Goal: Task Accomplishment & Management: Manage account settings

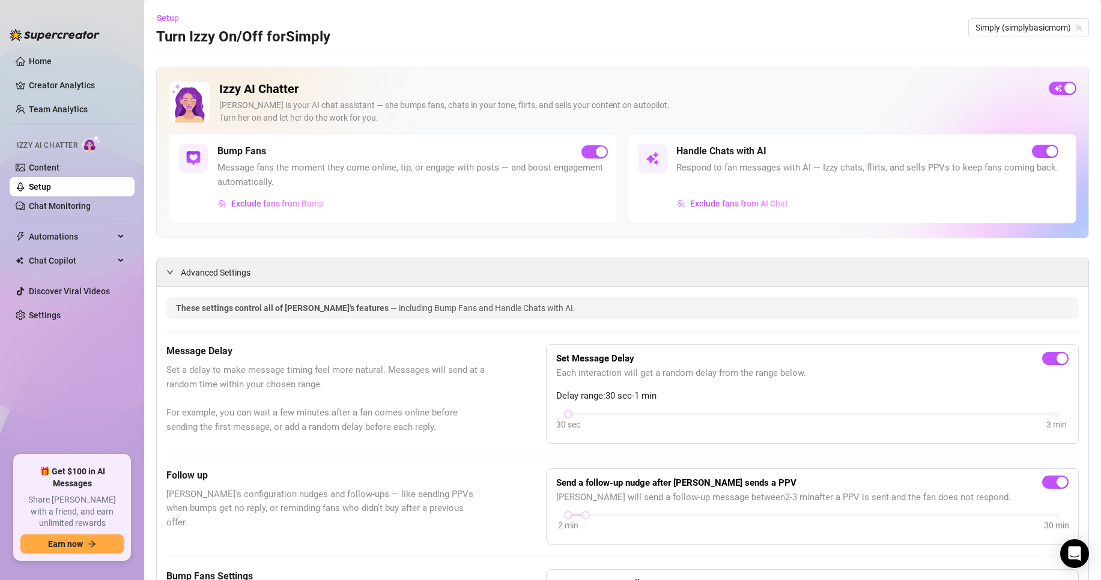
scroll to position [60, 0]
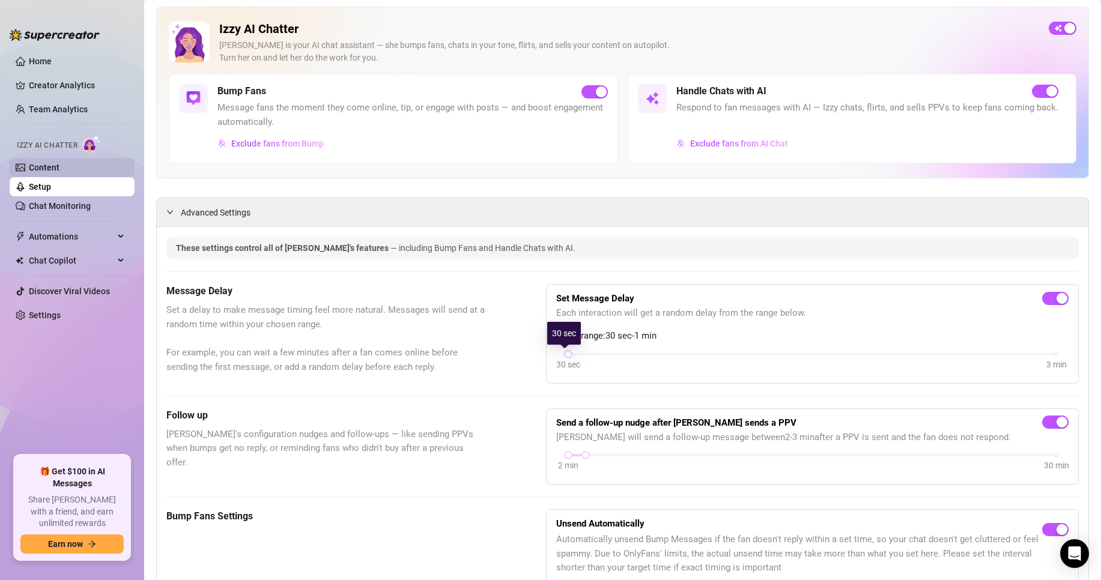
click at [43, 172] on link "Content" at bounding box center [44, 168] width 31 height 10
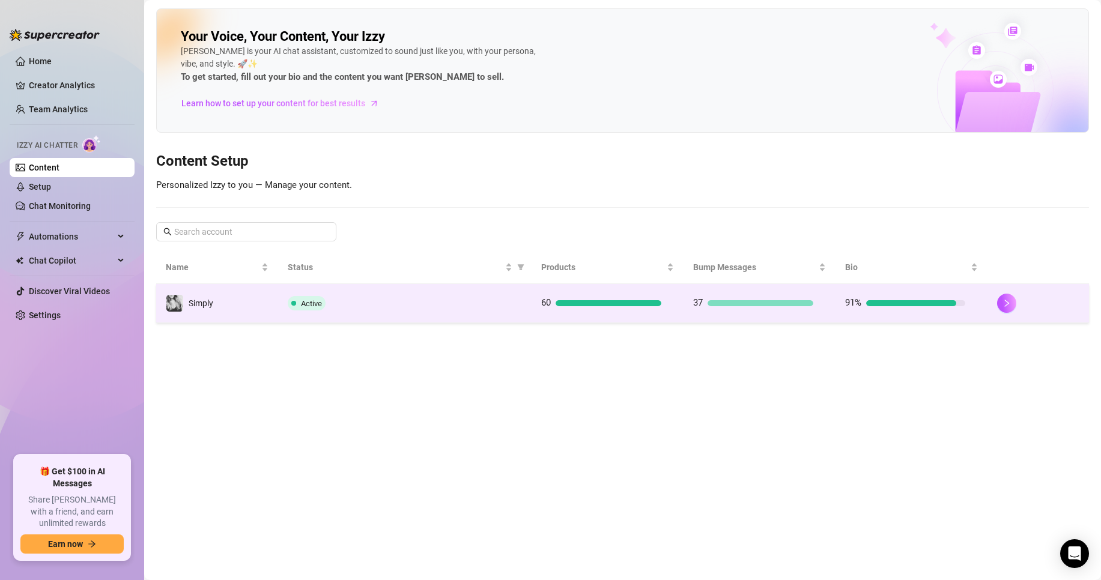
click at [552, 289] on td "60" at bounding box center [608, 303] width 152 height 39
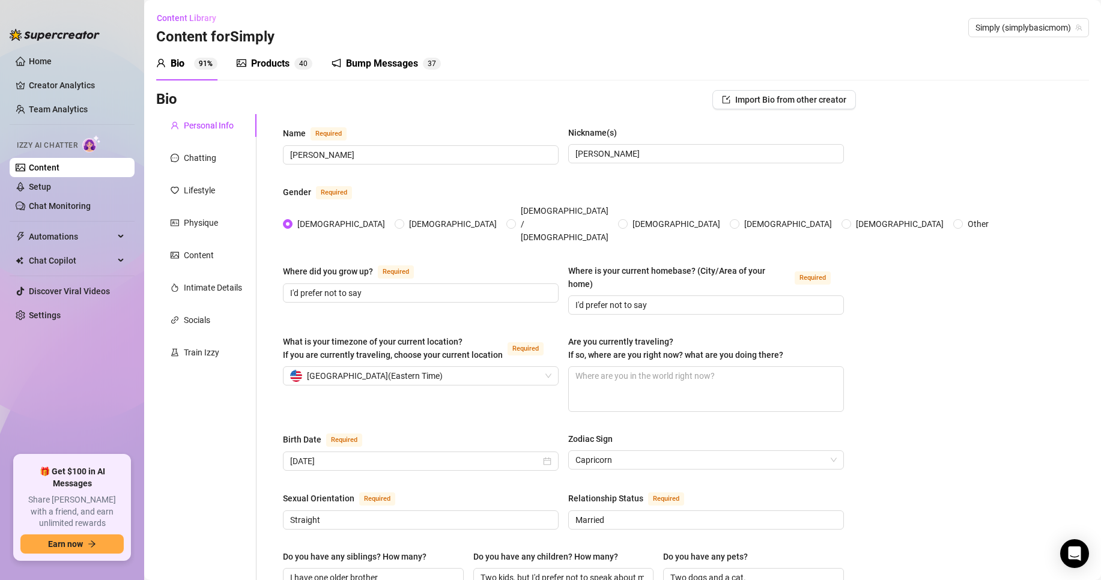
click at [292, 62] on div "Products 4 0" at bounding box center [275, 63] width 76 height 14
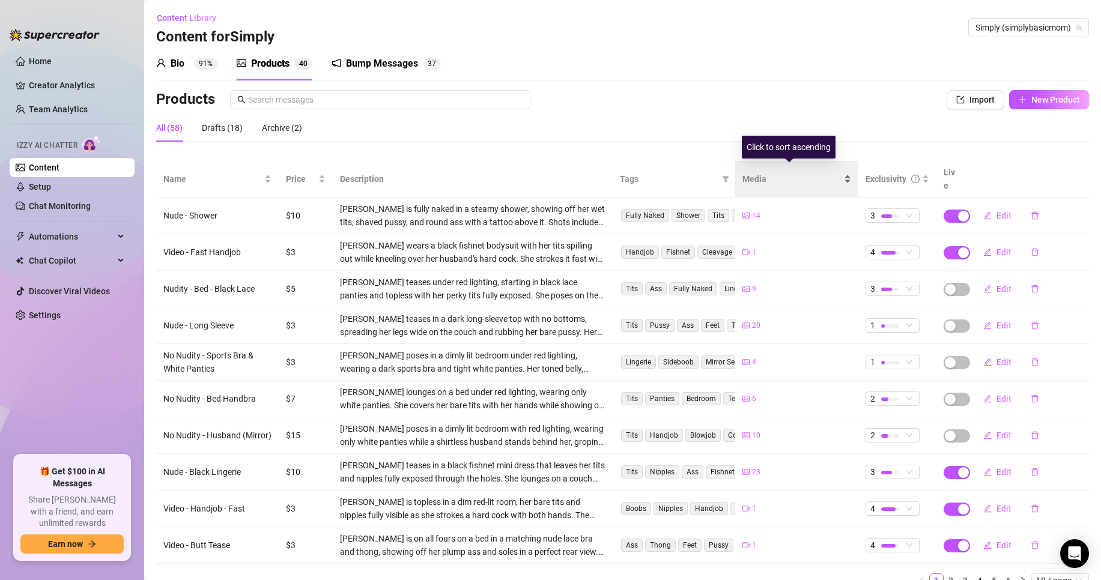
click at [845, 176] on div "Media" at bounding box center [797, 178] width 108 height 13
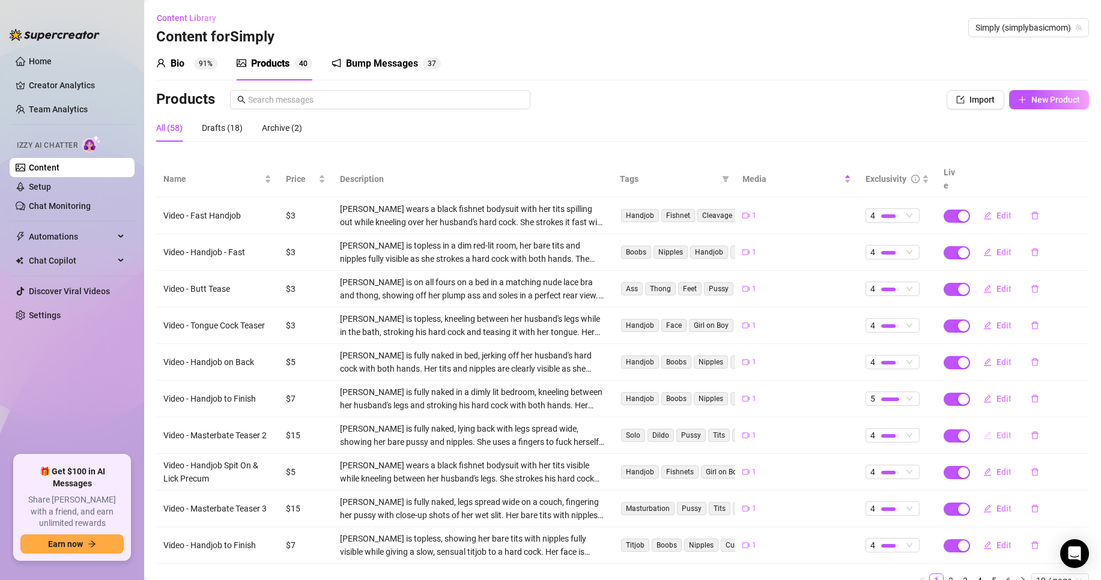
click at [997, 431] on span "Edit" at bounding box center [1004, 436] width 15 height 10
type textarea "Type your message here..."
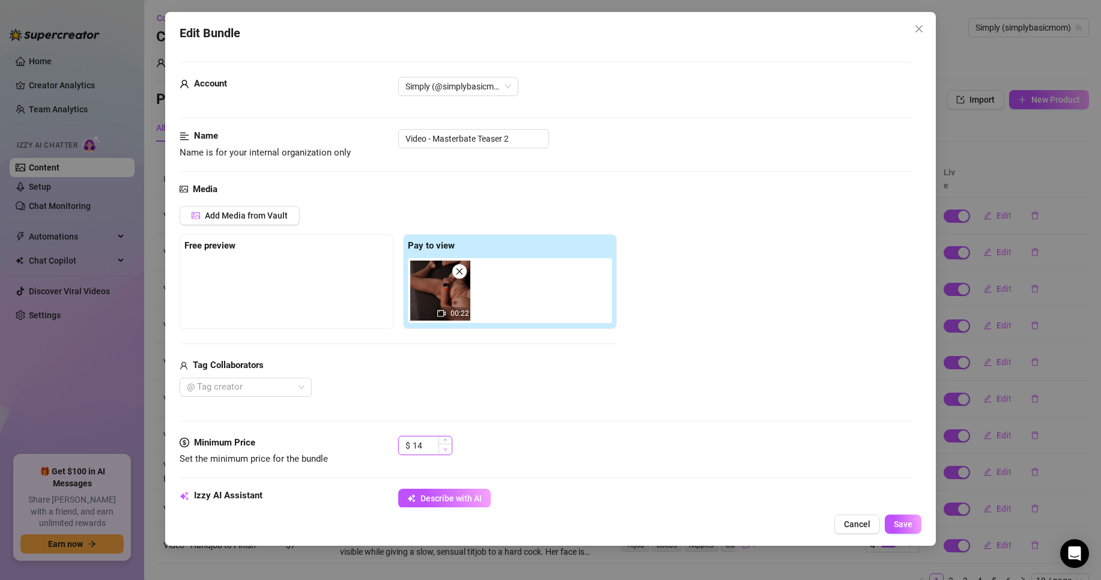
click at [444, 450] on icon "down" at bounding box center [445, 450] width 4 height 4
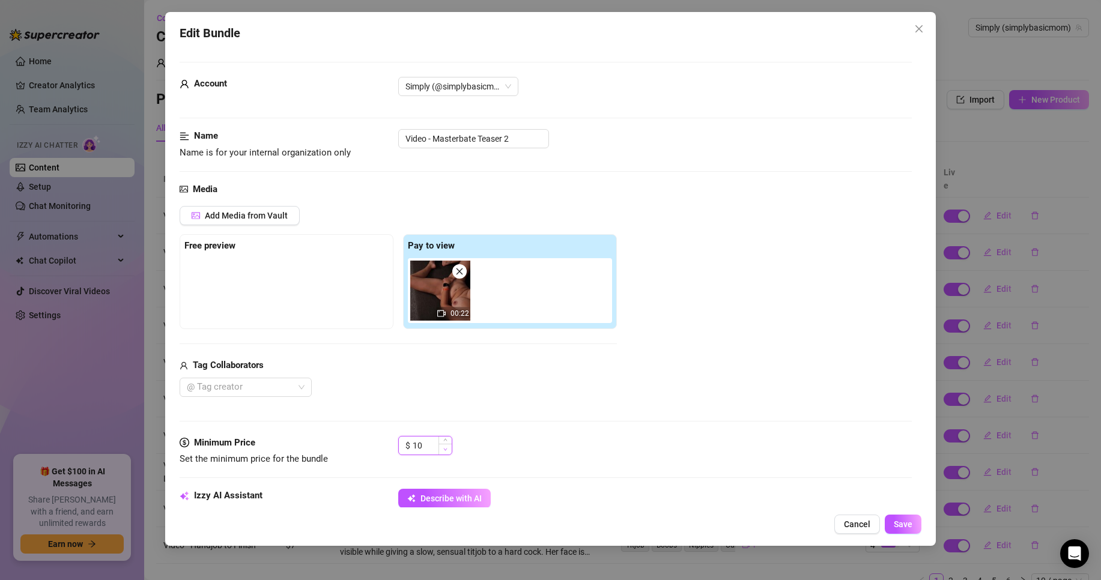
click at [444, 450] on icon "down" at bounding box center [445, 450] width 4 height 4
type input "8"
click at [444, 450] on icon "down" at bounding box center [445, 450] width 4 height 4
click at [893, 525] on button "Save" at bounding box center [903, 524] width 37 height 19
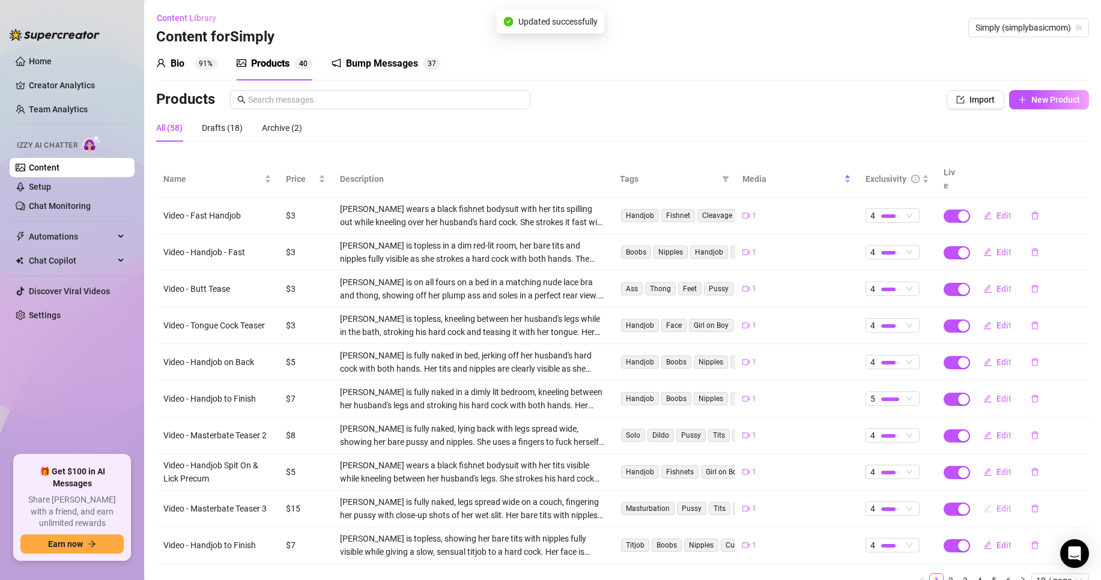
click at [987, 500] on button "Edit" at bounding box center [997, 508] width 47 height 19
type textarea "Type your message here..."
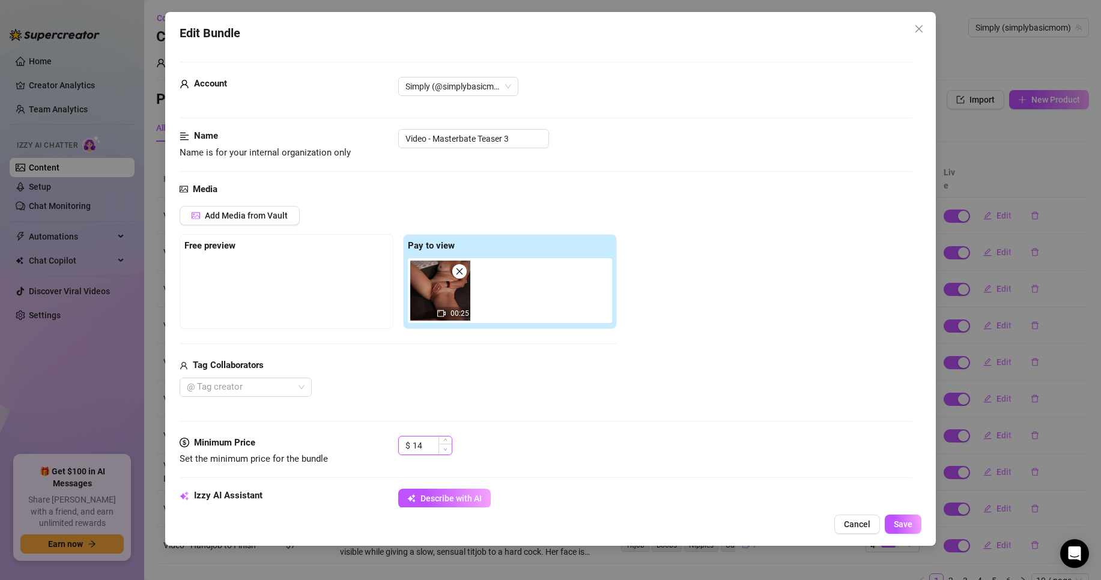
click at [443, 452] on span "Decrease Value" at bounding box center [445, 449] width 13 height 11
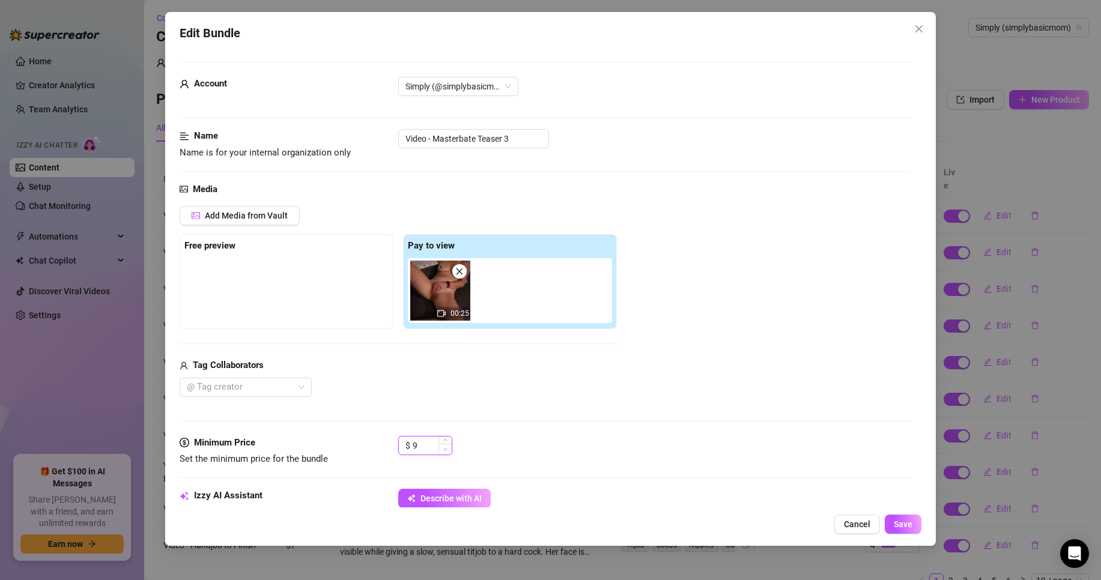
click at [443, 452] on span "Decrease Value" at bounding box center [445, 449] width 13 height 11
type input "8"
click at [448, 438] on span "Increase Value" at bounding box center [445, 442] width 13 height 11
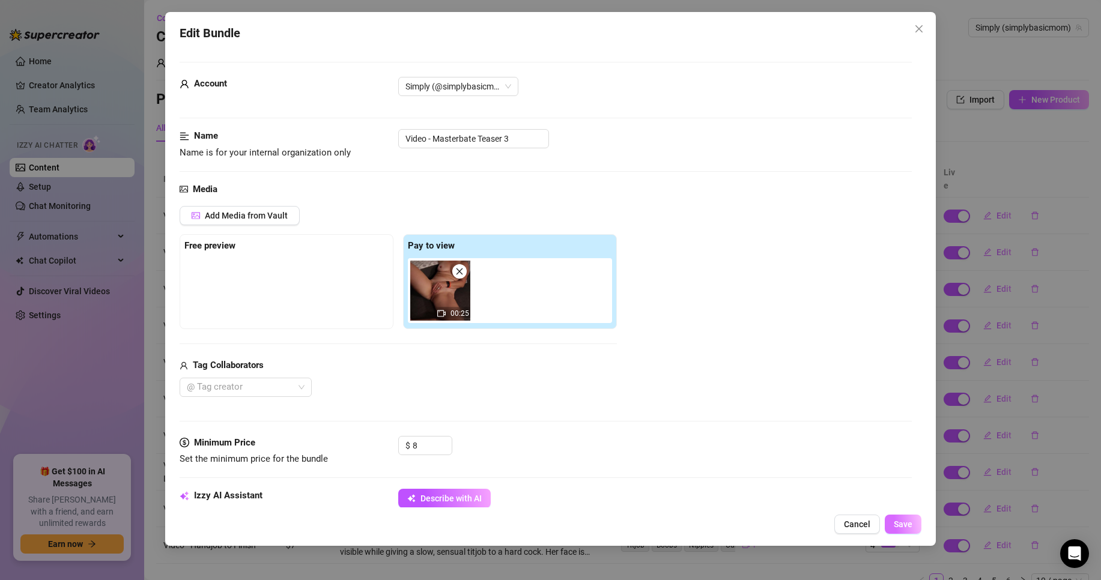
click at [905, 526] on span "Save" at bounding box center [903, 525] width 19 height 10
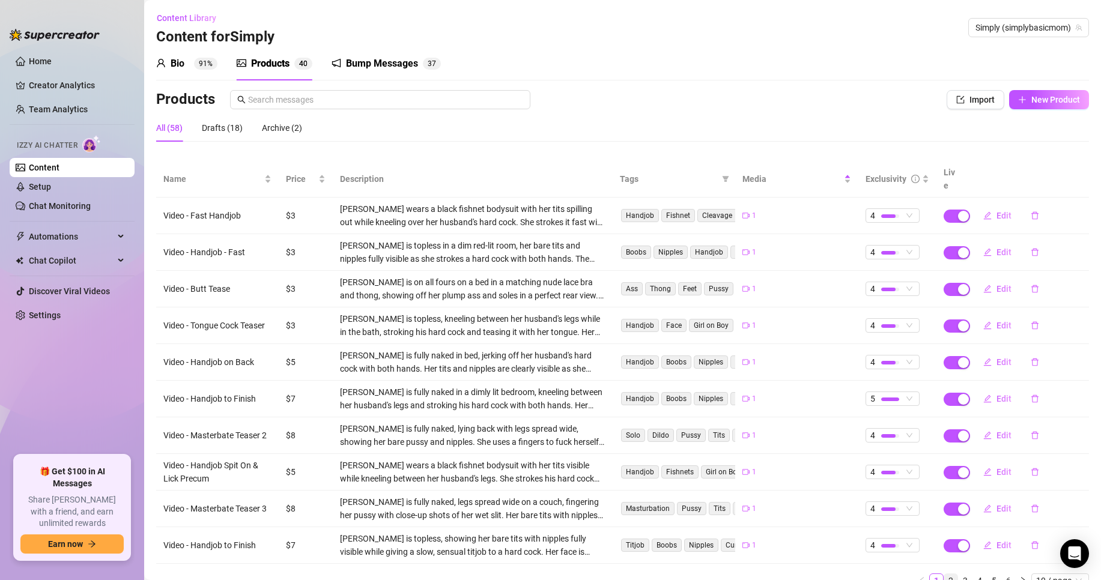
click at [944, 574] on link "2" at bounding box center [950, 580] width 13 height 13
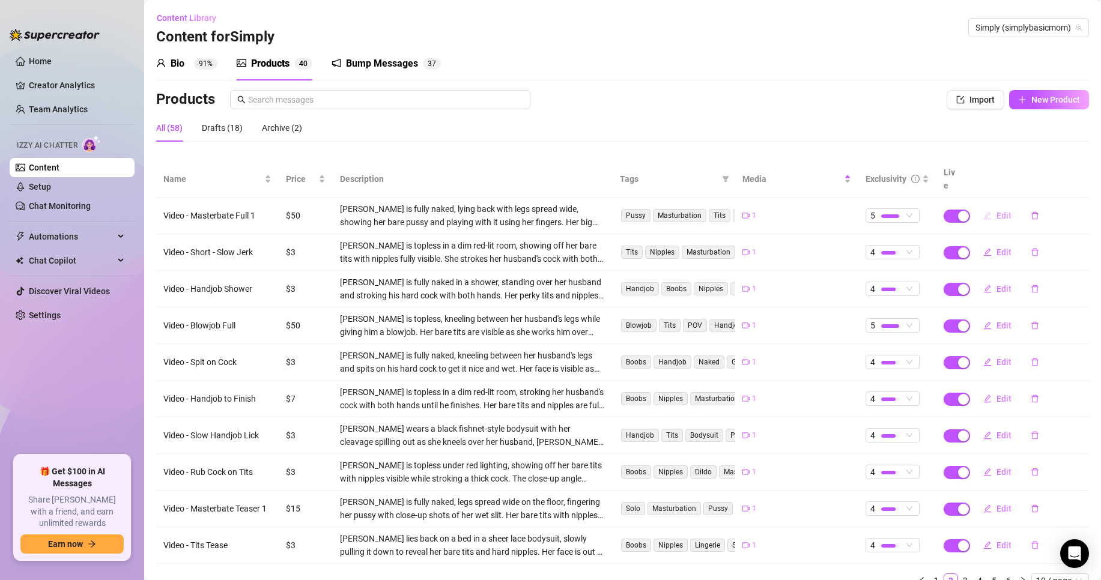
click at [997, 211] on span "Edit" at bounding box center [1004, 216] width 15 height 10
type textarea "Type your message here..."
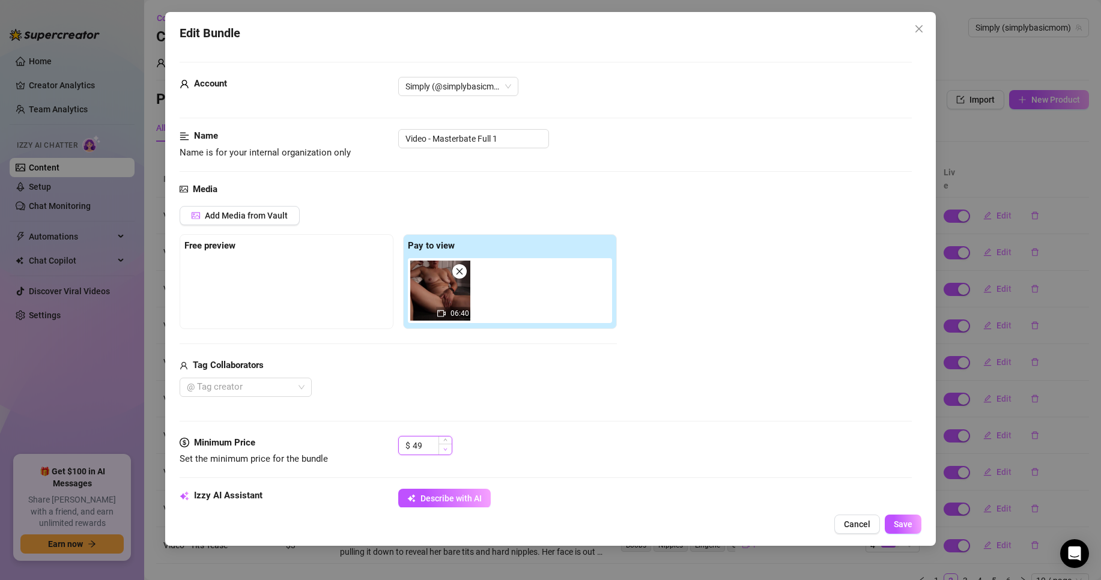
click at [443, 451] on icon "down" at bounding box center [445, 450] width 4 height 4
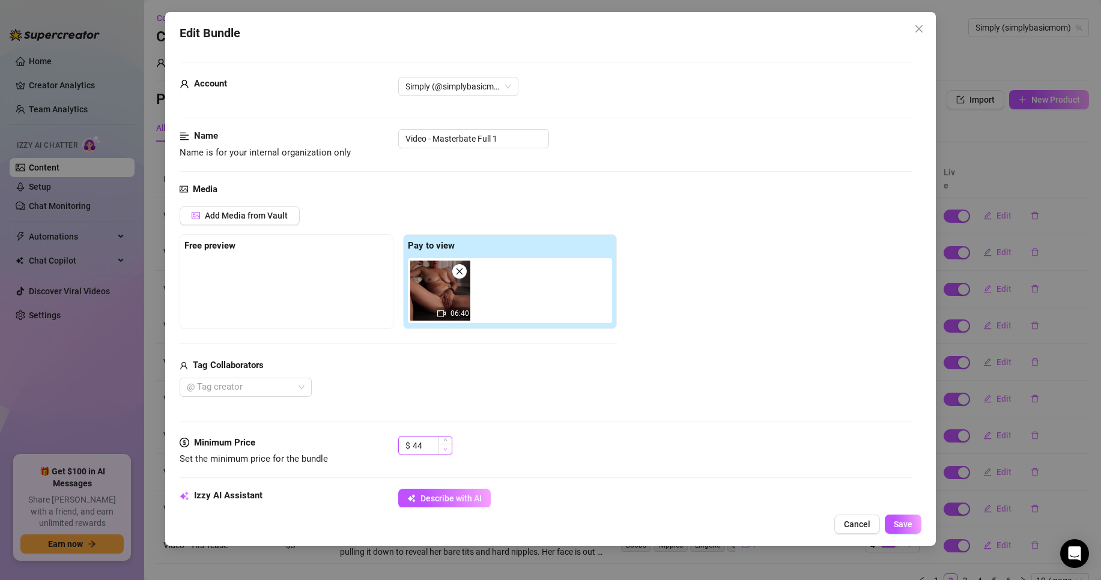
click at [443, 451] on icon "down" at bounding box center [445, 450] width 4 height 4
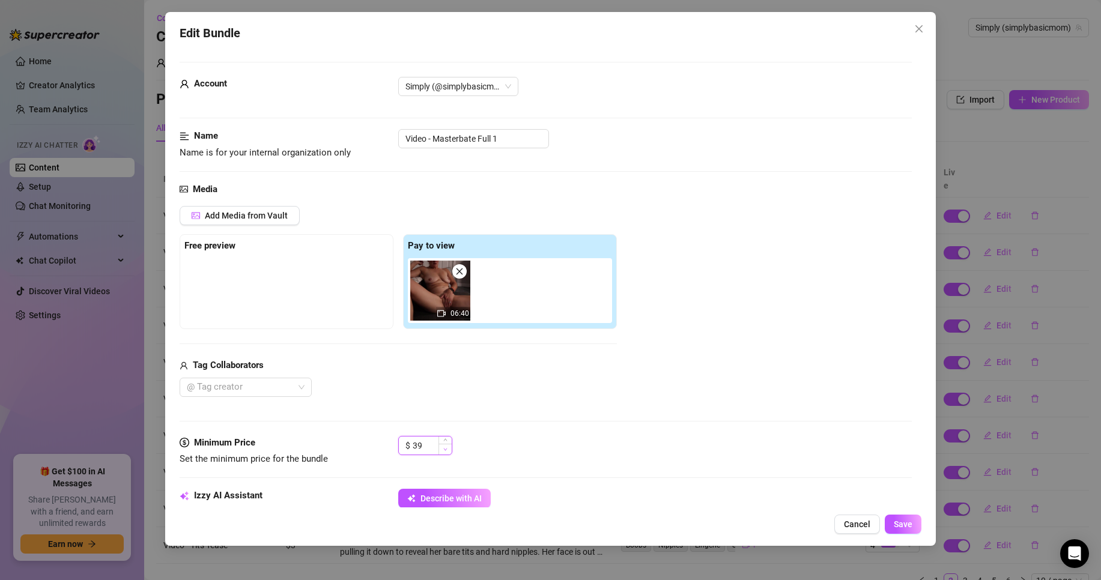
click at [448, 451] on span "Decrease Value" at bounding box center [445, 449] width 13 height 11
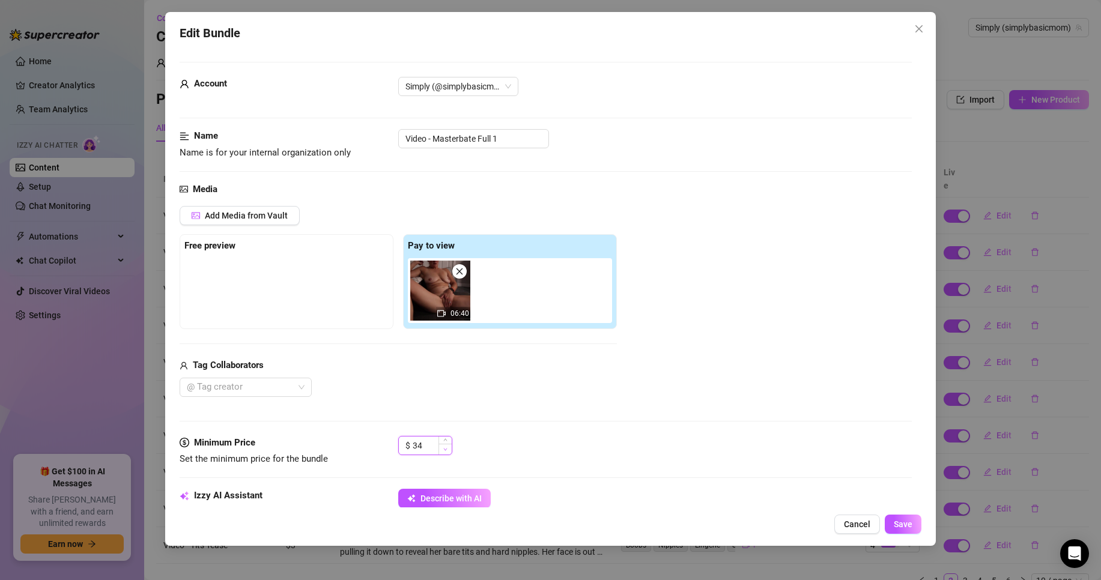
click at [448, 451] on span "Decrease Value" at bounding box center [445, 449] width 13 height 11
type input "30"
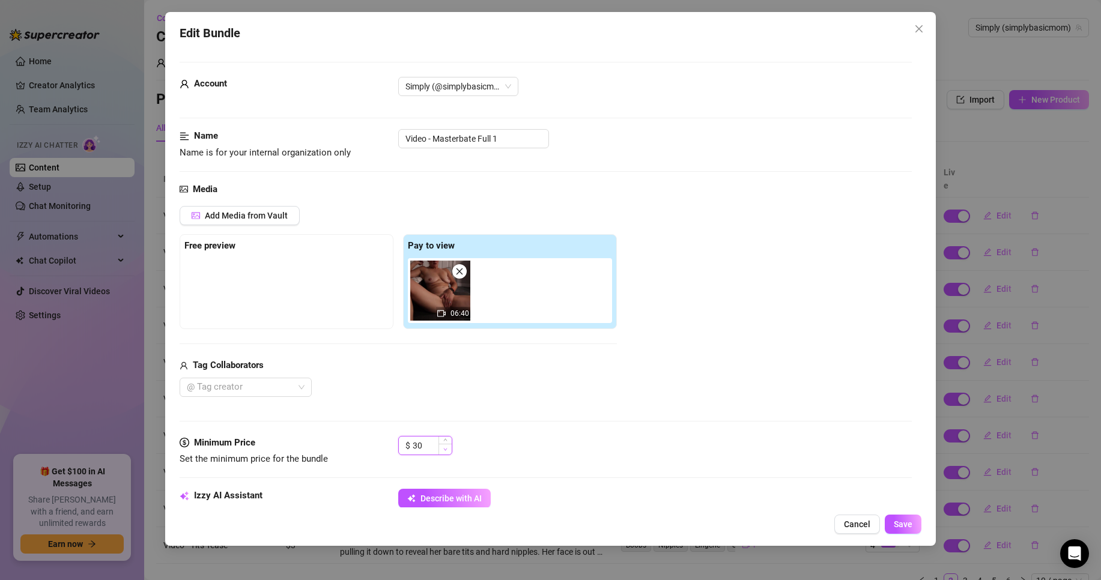
click at [448, 451] on span "Decrease Value" at bounding box center [445, 449] width 13 height 11
click at [911, 525] on span "Save" at bounding box center [903, 525] width 19 height 10
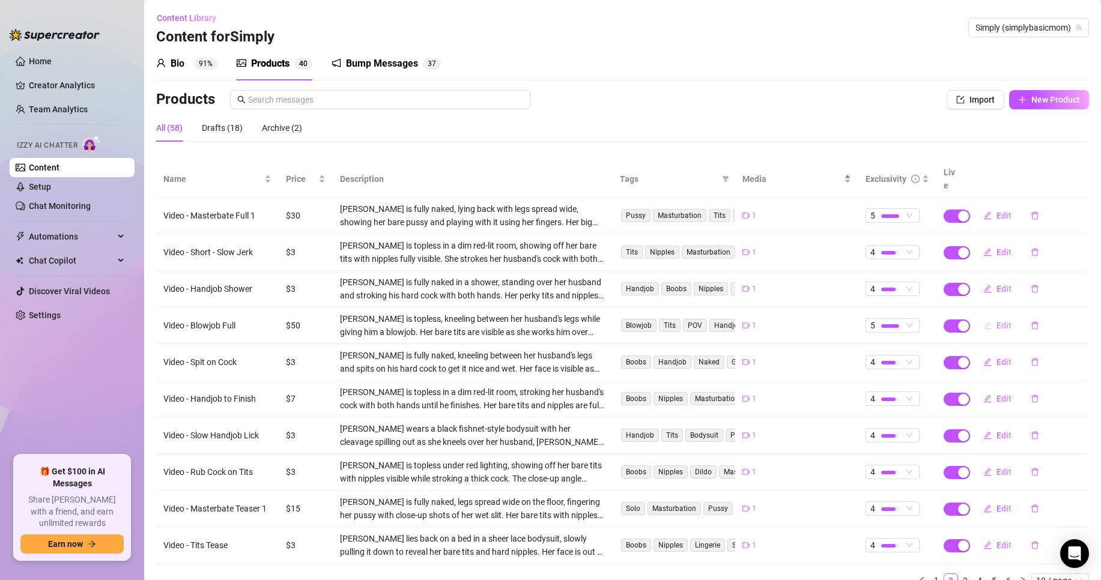
click at [984, 321] on icon "edit" at bounding box center [988, 325] width 8 height 8
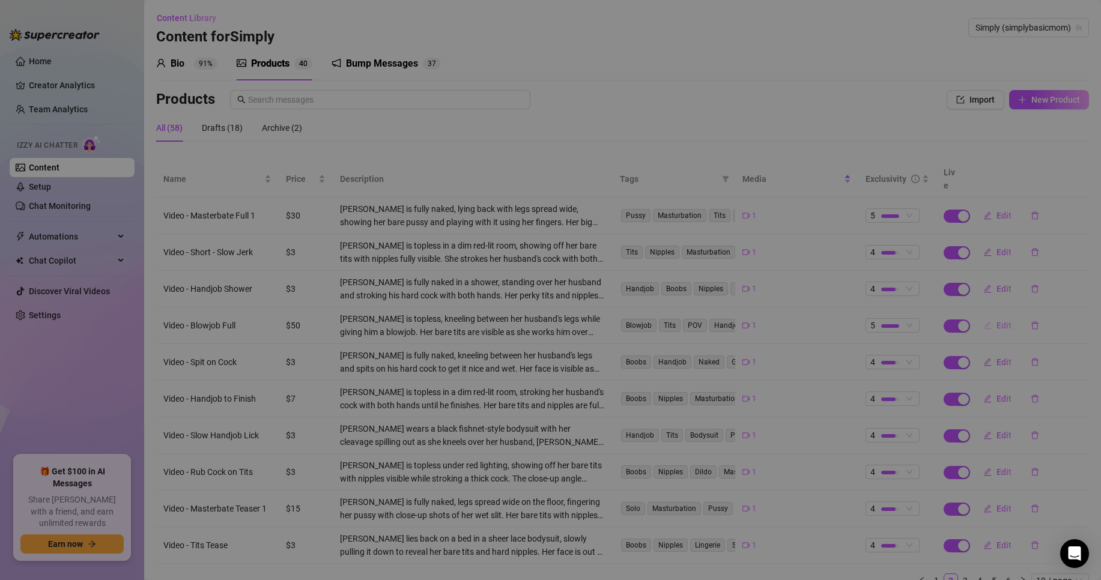
type textarea "Type your message here..."
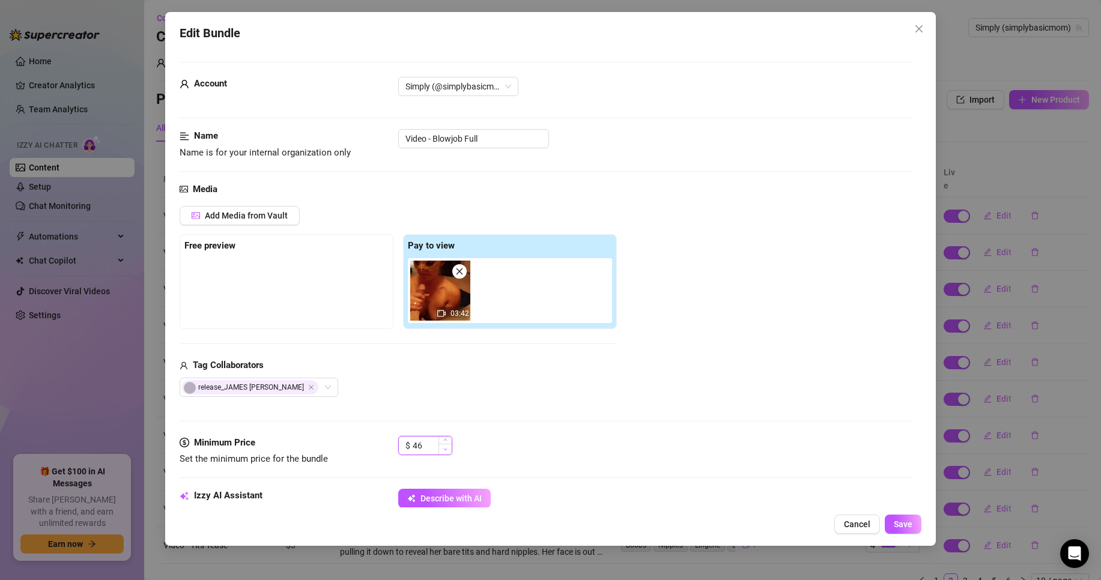
click at [446, 451] on icon "down" at bounding box center [445, 450] width 4 height 4
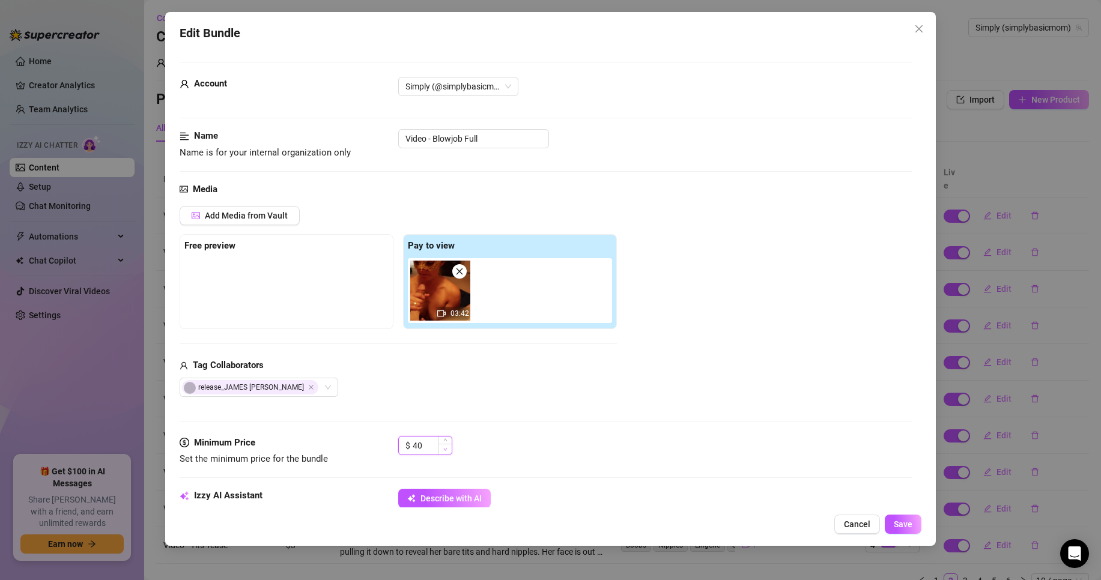
click at [446, 451] on icon "down" at bounding box center [445, 450] width 4 height 4
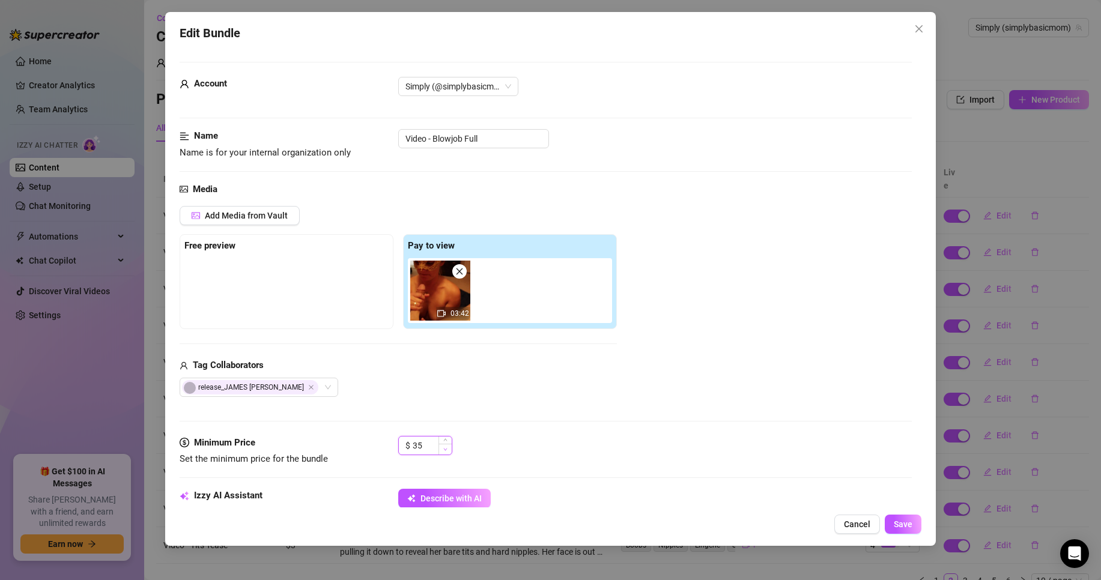
click at [446, 451] on icon "down" at bounding box center [445, 450] width 4 height 4
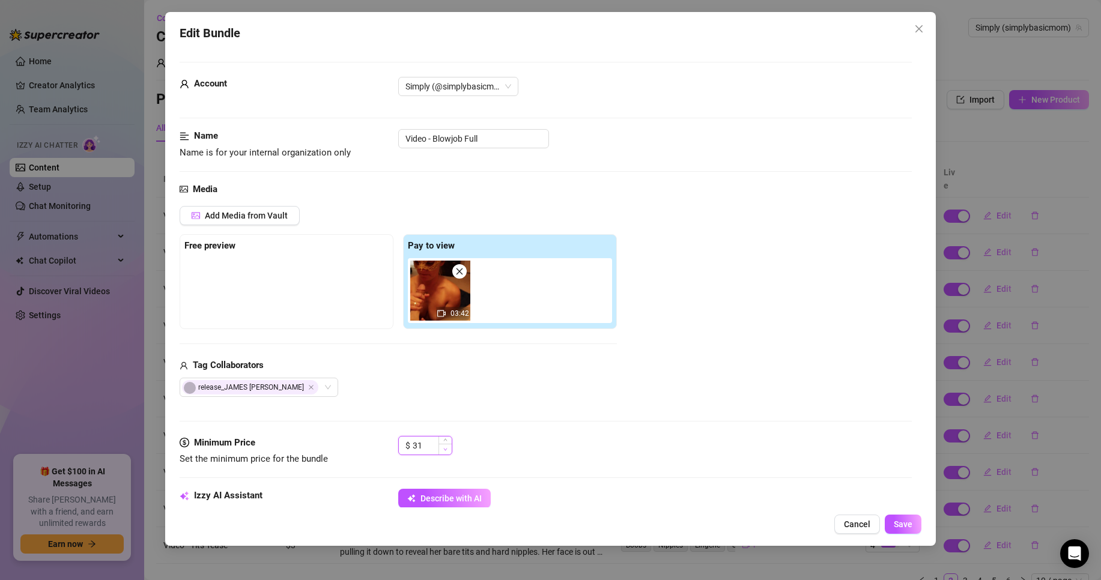
type input "30"
click at [446, 451] on icon "down" at bounding box center [445, 450] width 4 height 4
click at [917, 529] on button "Save" at bounding box center [903, 524] width 37 height 19
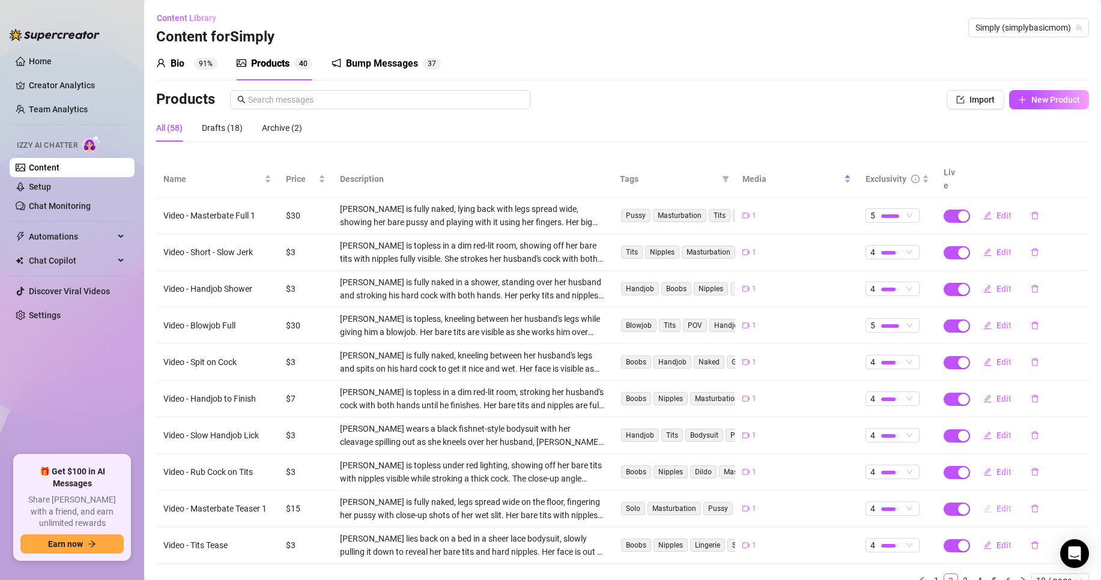
click at [984, 505] on icon "edit" at bounding box center [988, 509] width 8 height 8
type textarea "Type your message here..."
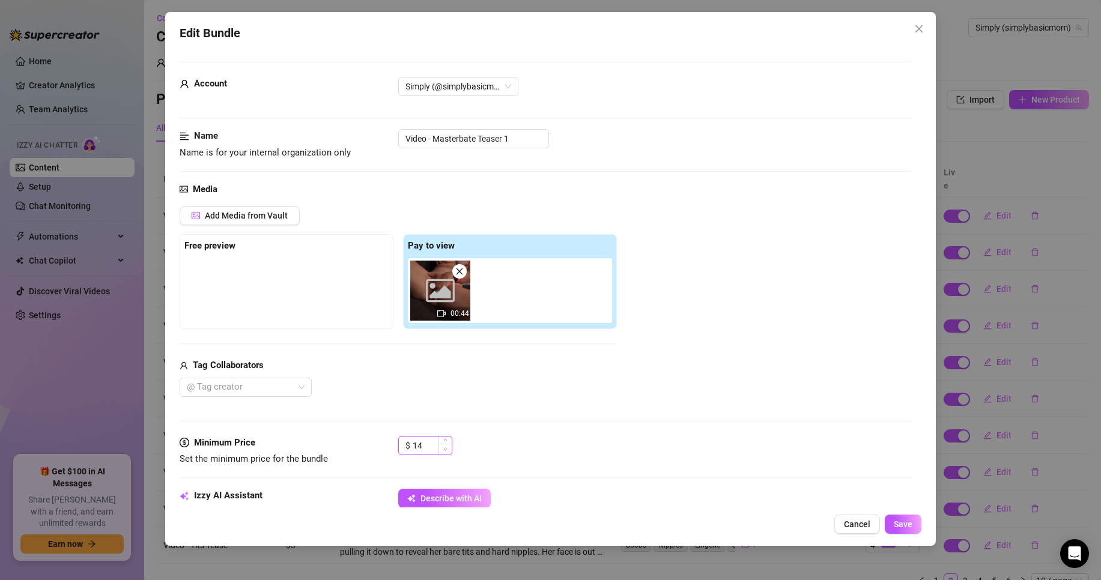
click at [446, 451] on icon "down" at bounding box center [445, 450] width 4 height 4
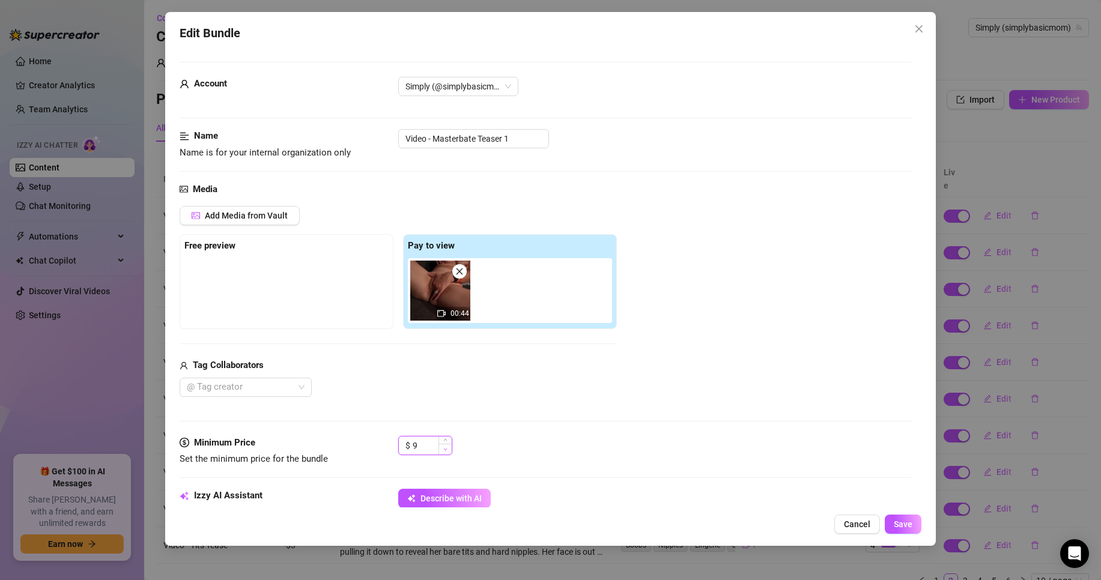
click at [446, 451] on icon "down" at bounding box center [445, 450] width 4 height 4
type input "8"
click at [446, 441] on icon "up" at bounding box center [445, 442] width 4 height 4
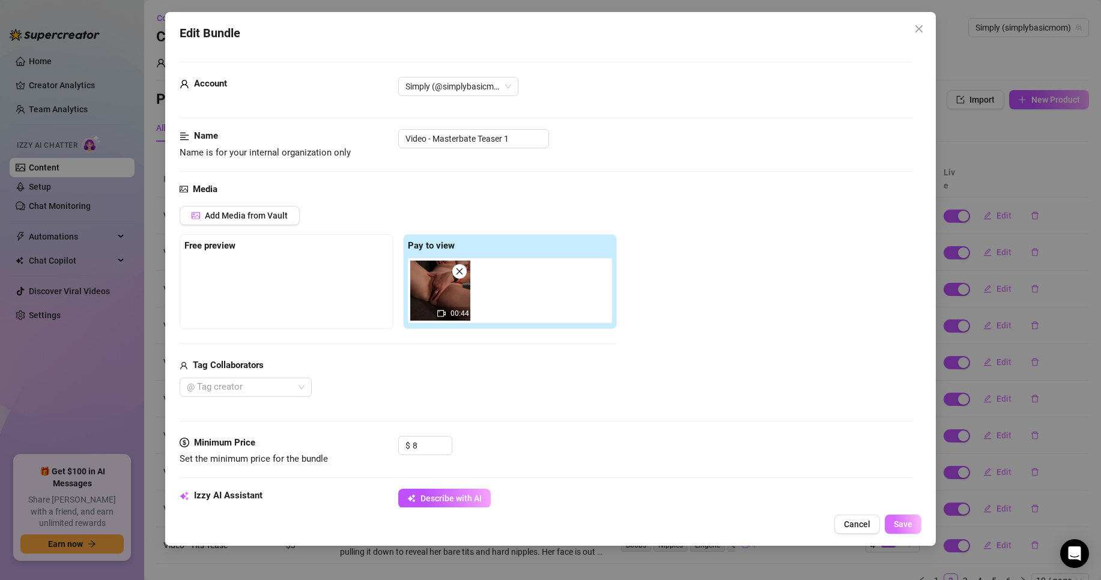
click at [907, 517] on button "Save" at bounding box center [903, 524] width 37 height 19
